Goal: Task Accomplishment & Management: Complete application form

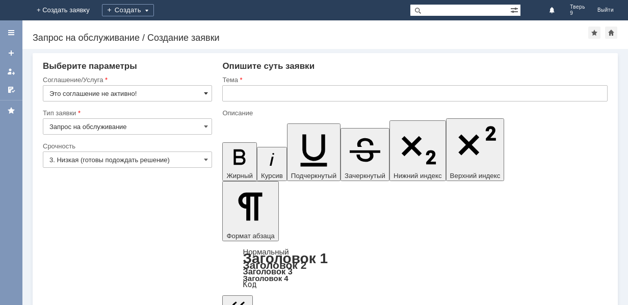
click at [206, 95] on span at bounding box center [206, 93] width 4 height 8
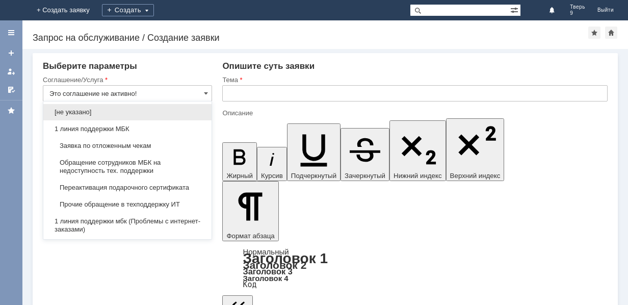
click at [153, 145] on span "Заявка по отложенным чекам" at bounding box center [127, 146] width 156 height 8
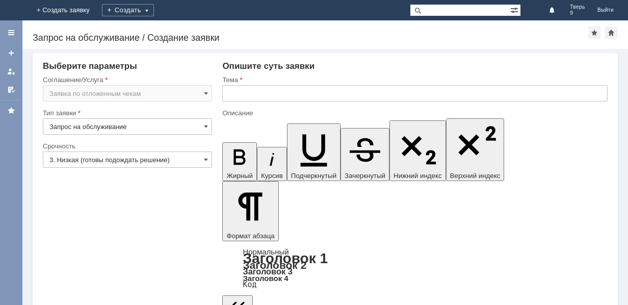
type input "Заявка по отложенным чекам"
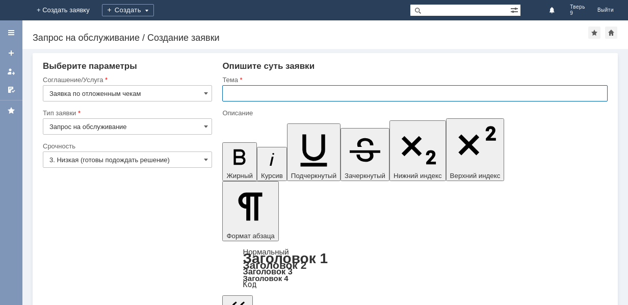
drag, startPoint x: 243, startPoint y: 99, endPoint x: 243, endPoint y: 94, distance: 5.6
click at [243, 99] on input "text" at bounding box center [414, 93] width 385 height 16
type input "оч"
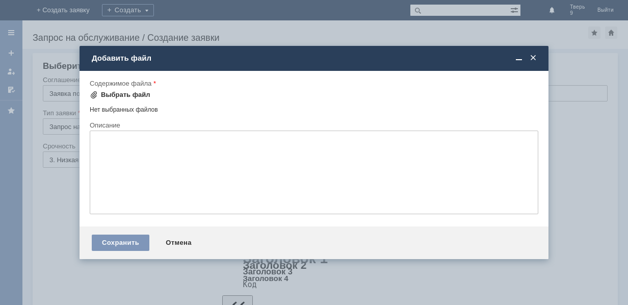
click at [144, 95] on div "Выбрать файл" at bounding box center [125, 95] width 49 height 8
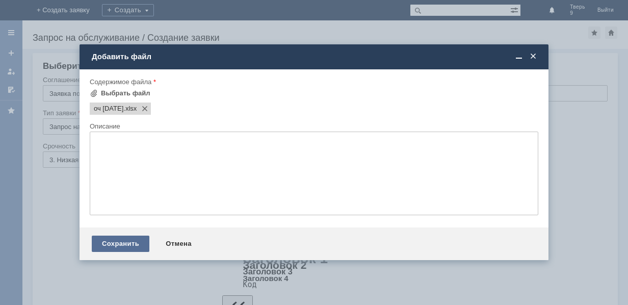
click at [135, 245] on div "Сохранить" at bounding box center [121, 243] width 58 height 16
